Goal: Information Seeking & Learning: Compare options

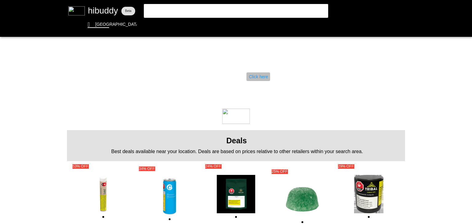
click at [253, 77] on flt-glass-pane at bounding box center [236, 112] width 472 height 224
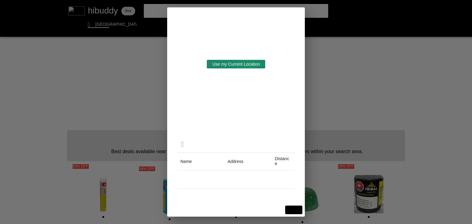
click at [246, 65] on flt-glass-pane at bounding box center [236, 112] width 472 height 224
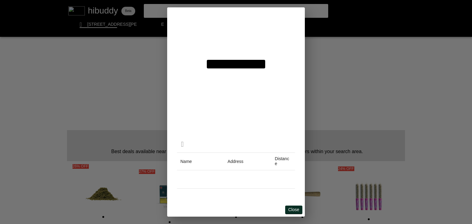
click at [297, 212] on flt-glass-pane at bounding box center [236, 112] width 472 height 224
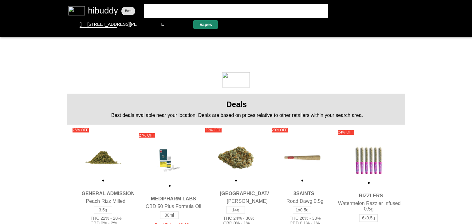
click at [208, 26] on flt-glass-pane at bounding box center [236, 112] width 472 height 224
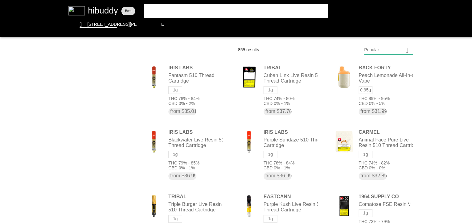
click at [386, 49] on flt-glass-pane at bounding box center [236, 112] width 472 height 224
click at [390, 68] on flt-glass-pane at bounding box center [236, 112] width 472 height 224
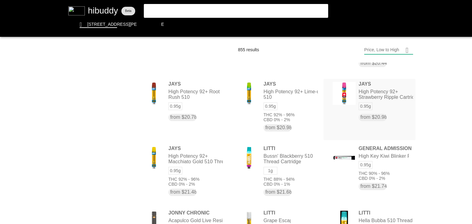
click at [396, 97] on flt-glass-pane at bounding box center [236, 112] width 472 height 224
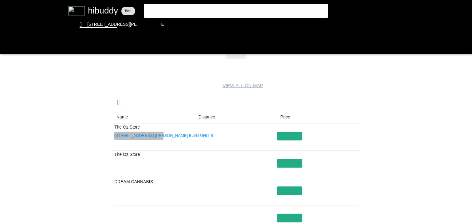
click at [150, 136] on flt-glass-pane at bounding box center [236, 112] width 472 height 224
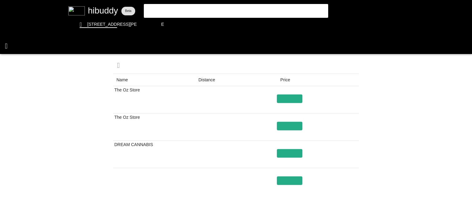
click at [2, 47] on flt-glass-pane at bounding box center [236, 112] width 472 height 224
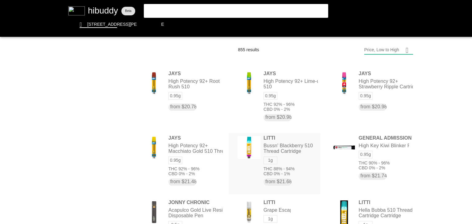
click at [294, 149] on flt-glass-pane at bounding box center [236, 112] width 472 height 224
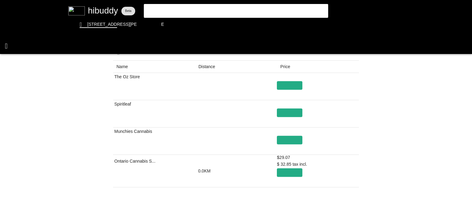
click at [7, 46] on flt-glass-pane at bounding box center [236, 112] width 472 height 224
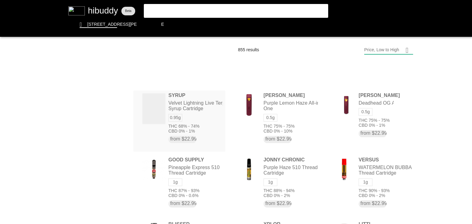
click at [203, 109] on flt-glass-pane at bounding box center [236, 112] width 472 height 224
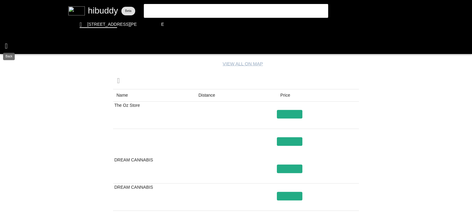
click at [11, 50] on flt-glass-pane at bounding box center [236, 112] width 472 height 224
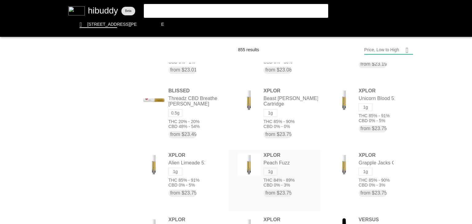
click at [291, 166] on flt-glass-pane at bounding box center [236, 112] width 472 height 224
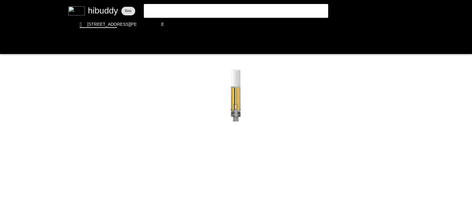
click at [291, 166] on flt-glass-pane at bounding box center [236, 112] width 472 height 224
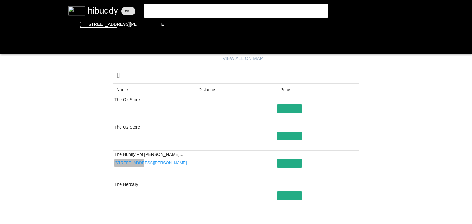
click at [140, 164] on flt-glass-pane at bounding box center [236, 112] width 472 height 224
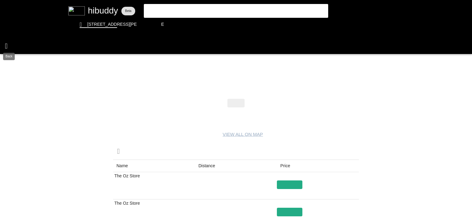
click at [4, 50] on flt-glass-pane at bounding box center [236, 112] width 472 height 224
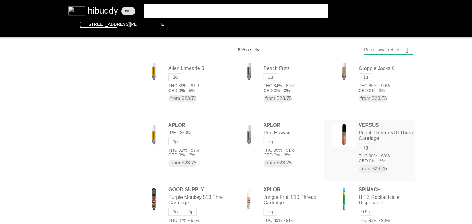
click at [389, 139] on flt-glass-pane at bounding box center [236, 112] width 472 height 224
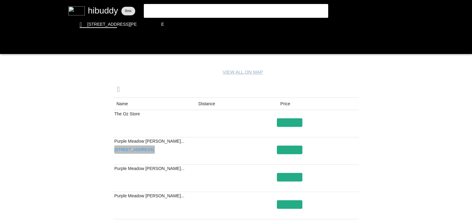
click at [141, 150] on flt-glass-pane at bounding box center [236, 112] width 472 height 224
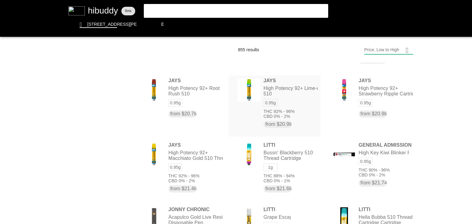
click at [304, 106] on flt-glass-pane at bounding box center [236, 112] width 472 height 224
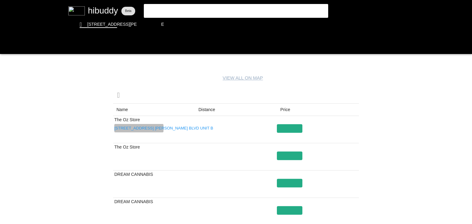
click at [152, 129] on flt-glass-pane at bounding box center [236, 112] width 472 height 224
